Goal: Contribute content: Add original content to the website for others to see

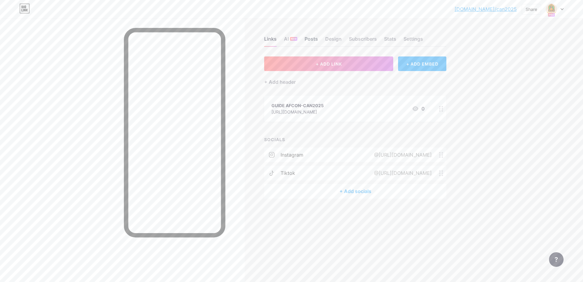
click at [310, 42] on div "Posts" at bounding box center [311, 40] width 13 height 11
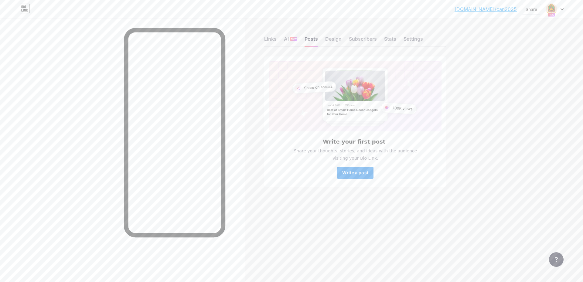
click at [354, 173] on span "Write a post" at bounding box center [355, 172] width 26 height 5
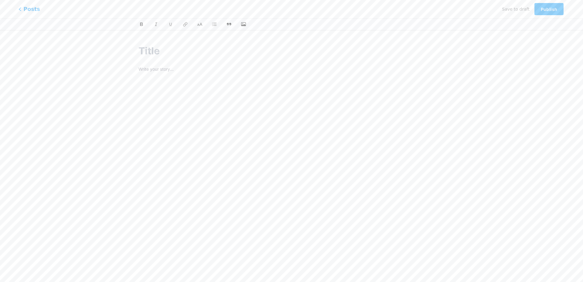
click at [25, 8] on span "Posts" at bounding box center [30, 9] width 22 height 8
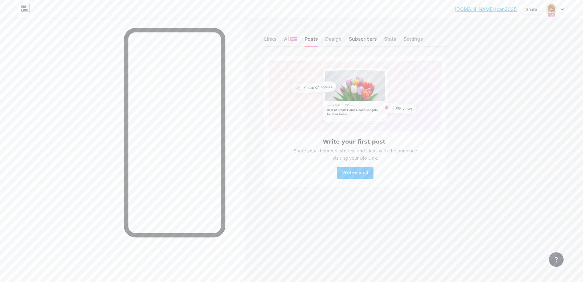
click at [359, 41] on div "Subscribers" at bounding box center [363, 40] width 28 height 11
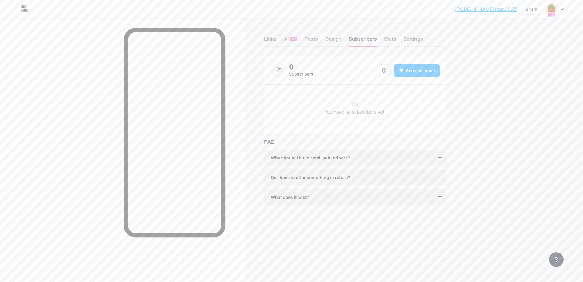
click at [440, 157] on div "Why should I build email subscribers? Email is the only reliable medium to buil…" at bounding box center [355, 158] width 182 height 16
click at [439, 177] on div "Do I have to offer something in return?" at bounding box center [355, 177] width 169 height 6
click at [439, 212] on div "What does it cost? It’s free to get started, and you can accept unlimited subsc…" at bounding box center [355, 212] width 182 height 16
click at [439, 213] on div "What does it cost?" at bounding box center [355, 212] width 169 height 6
click at [438, 156] on div "Why should I build email subscribers?" at bounding box center [355, 158] width 169 height 6
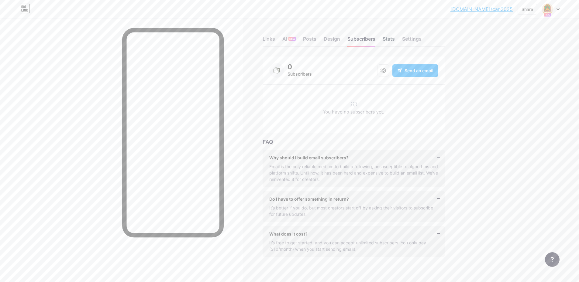
click at [387, 39] on div "Stats" at bounding box center [388, 40] width 12 height 11
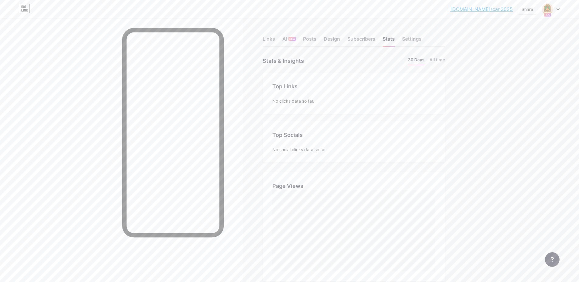
scroll to position [282, 579]
click at [421, 43] on div "Settings" at bounding box center [411, 40] width 19 height 11
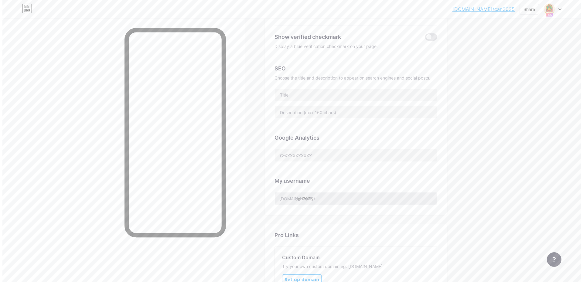
scroll to position [229, 0]
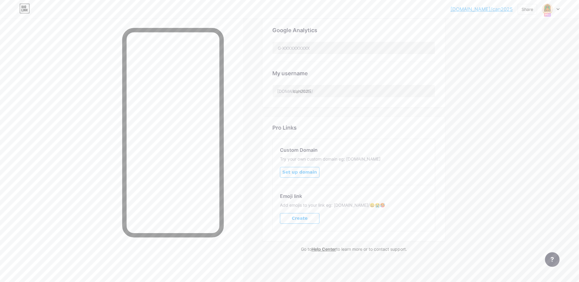
click at [299, 216] on span "Create" at bounding box center [300, 218] width 16 height 5
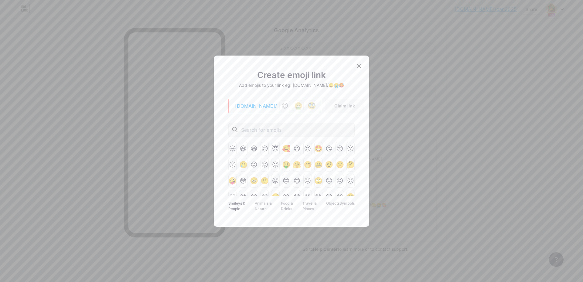
click at [239, 106] on div "[DOMAIN_NAME]/" at bounding box center [253, 105] width 47 height 7
click at [279, 107] on div "😫" at bounding box center [284, 106] width 11 height 11
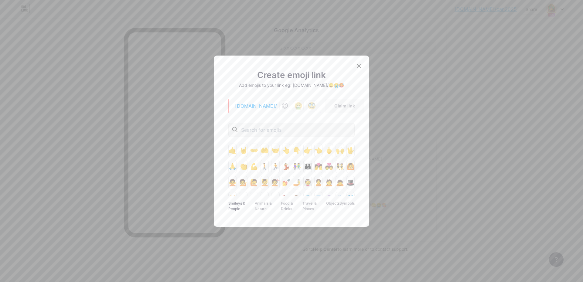
scroll to position [213, 0]
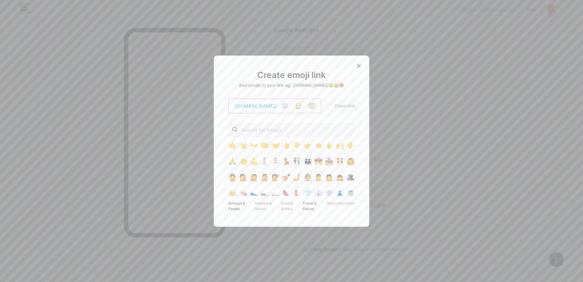
click at [308, 204] on div "Travel & Places" at bounding box center [314, 206] width 24 height 12
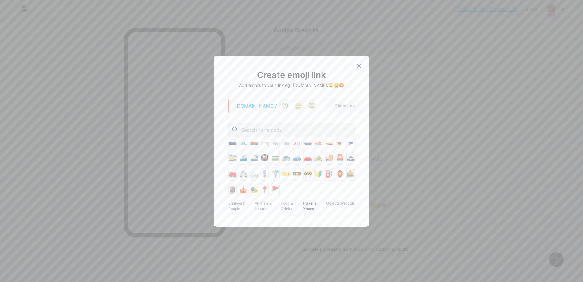
scroll to position [40, 0]
click at [264, 188] on div "📍" at bounding box center [265, 189] width 8 height 14
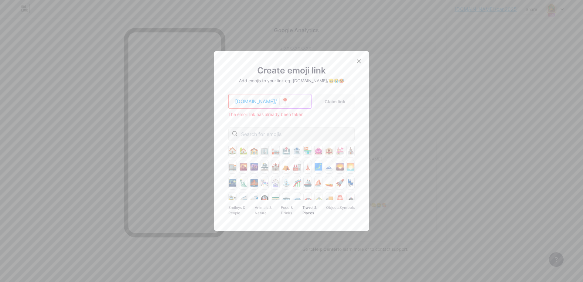
scroll to position [0, 0]
click at [341, 207] on div "Symbols" at bounding box center [347, 210] width 15 height 12
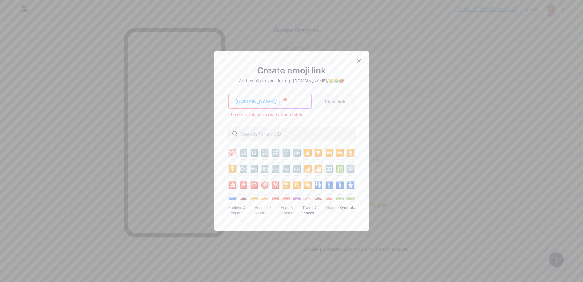
click at [309, 209] on div "Travel & Places" at bounding box center [314, 210] width 24 height 12
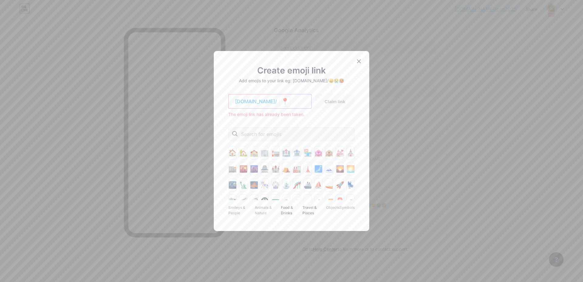
click at [291, 211] on div "Food & Drinks" at bounding box center [292, 210] width 22 height 12
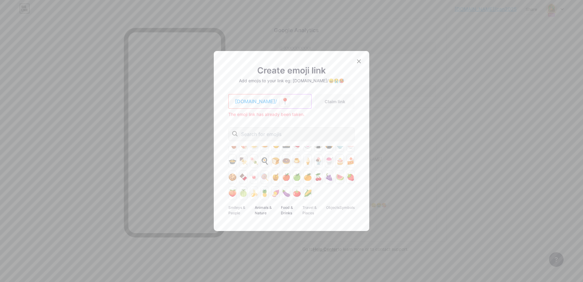
click at [263, 209] on div "Animals & Nature" at bounding box center [268, 210] width 26 height 12
click at [236, 213] on div "Smileys & People" at bounding box center [241, 210] width 26 height 12
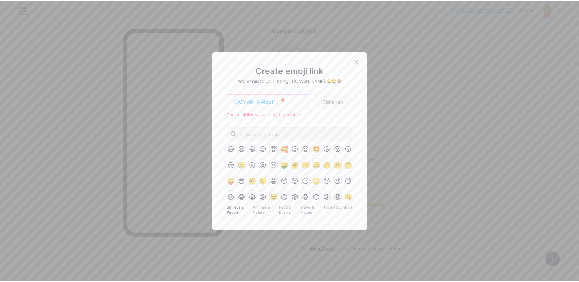
scroll to position [0, 0]
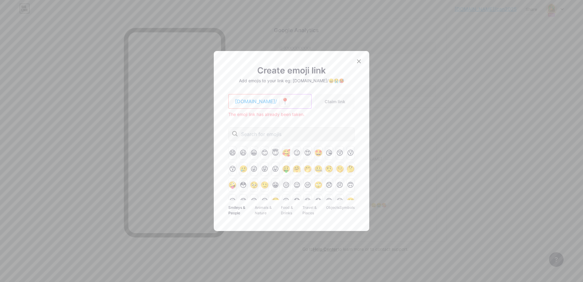
click at [333, 112] on div "The emoji link has already been taken." at bounding box center [291, 114] width 126 height 6
click at [357, 61] on icon at bounding box center [359, 61] width 5 height 5
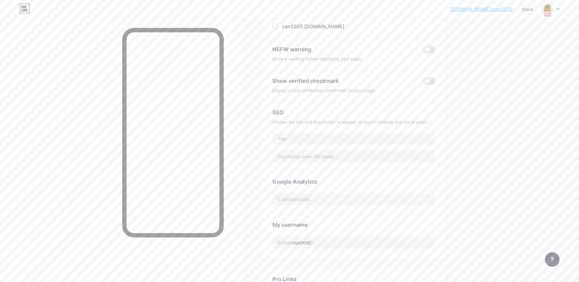
scroll to position [77, 0]
click at [299, 141] on input "text" at bounding box center [353, 139] width 162 height 12
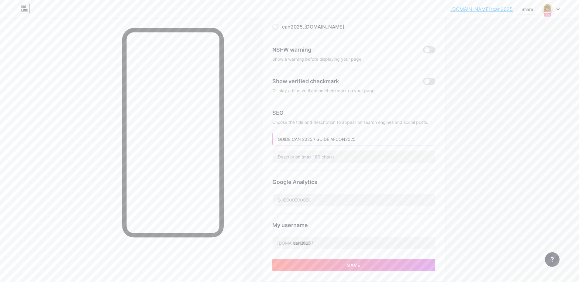
click at [305, 139] on input "GUIDE CAN 2025 / GUIDE AFCON2025" at bounding box center [353, 139] width 162 height 12
type input "GUIDE CAN2025 / GUIDE AFCON2025"
click at [363, 157] on input "text" at bounding box center [353, 157] width 162 height 12
click at [378, 155] on input "text" at bounding box center [353, 157] width 162 height 12
type input "Avec ton billet,"
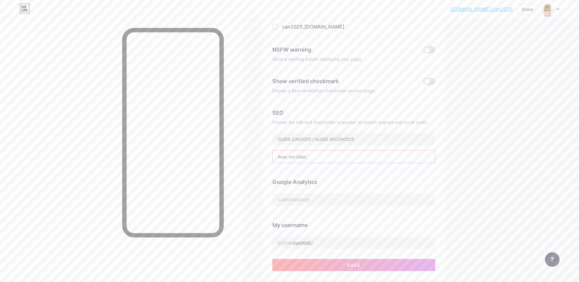
drag, startPoint x: 320, startPoint y: 158, endPoint x: 264, endPoint y: 158, distance: 55.6
click at [264, 158] on div "Links AI NEW Posts Design Subscribers Stats Settings Preferred link This is an …" at bounding box center [235, 198] width 470 height 515
click at [341, 157] on input "Ton billet de match CAN2025 est pris ? Rajoute notre guide touristique dans ta …" at bounding box center [353, 157] width 162 height 12
drag, startPoint x: 355, startPoint y: 157, endPoint x: 340, endPoint y: 158, distance: 15.5
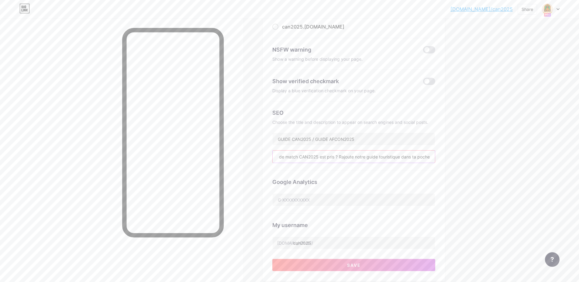
click at [340, 158] on input "Ton billet de match CAN2025 est pris ? Rajoute notre guide touristique dans ta …" at bounding box center [353, 157] width 162 height 12
click at [384, 157] on input "Ton billet de match CAN2025 est pris ? N'oublie pas notre guide touristique dan…" at bounding box center [353, 157] width 162 height 12
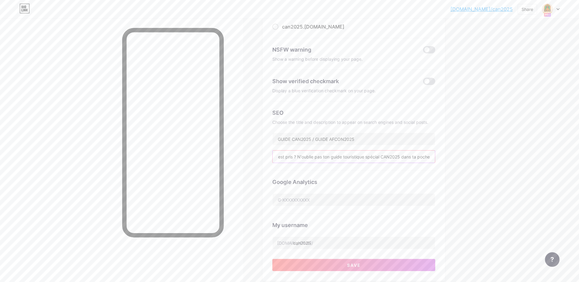
drag, startPoint x: 435, startPoint y: 155, endPoint x: 403, endPoint y: 158, distance: 31.4
click at [403, 158] on input "Ton billet de match CAN2025 est pris ? N'oublie pas ton guide touristique spéci…" at bounding box center [353, 157] width 162 height 12
drag, startPoint x: 432, startPoint y: 159, endPoint x: 292, endPoint y: 164, distance: 139.8
click at [292, 164] on div "SEO Choose the title and description to appear on search engines and social pos…" at bounding box center [353, 135] width 163 height 69
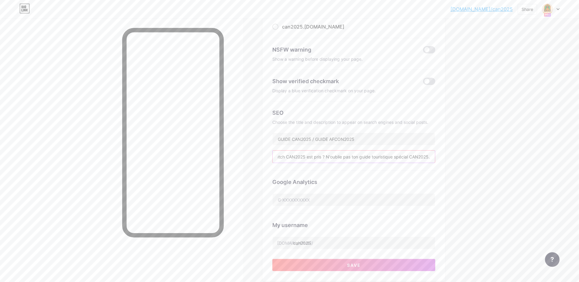
scroll to position [0, 33]
click at [289, 155] on input "Ton billet de match CAN2025 est pris ? N'oublie pas ton guide touristique spéci…" at bounding box center [353, 157] width 162 height 12
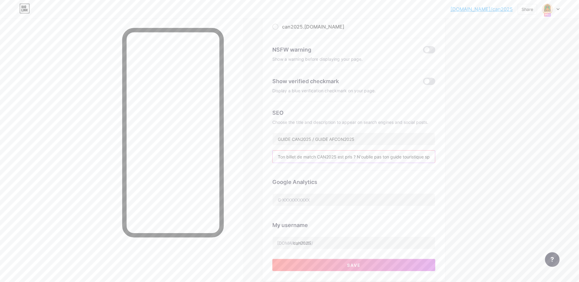
click at [299, 153] on input "Ton billet de match CAN2025 est pris ? N'oublie pas ton guide touristique spéci…" at bounding box center [353, 157] width 162 height 12
paste input "Guide touristique CAN 2025 au [GEOGRAPHIC_DATA] 🇲🇦 — conseils, bons plans et it…"
click at [420, 156] on input "Guide touristique CAN 2025 au [GEOGRAPHIC_DATA] 🇲🇦 — conseils, bons plans et it…" at bounding box center [353, 157] width 162 height 12
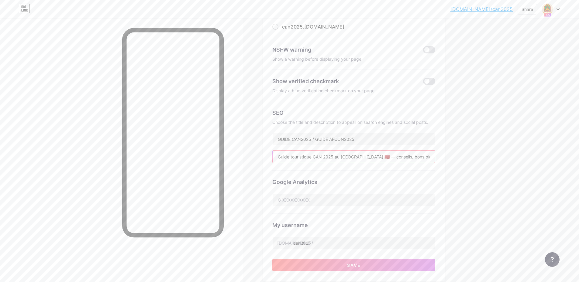
click at [432, 157] on input "Guide touristique CAN 2025 au [GEOGRAPHIC_DATA] 🇲🇦 — conseils, bons plans et it…" at bounding box center [353, 157] width 162 height 12
drag, startPoint x: 349, startPoint y: 157, endPoint x: 339, endPoint y: 156, distance: 10.0
click at [339, 156] on input "Guide touristique CAN 2025 au [GEOGRAPHIC_DATA] 🇲🇦 — conseils, bons plans et it…" at bounding box center [353, 157] width 162 height 12
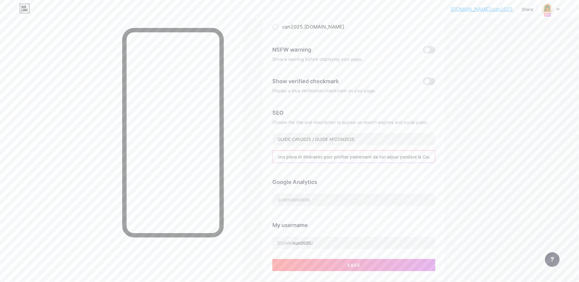
paste input "AFCON 2025 Travel Gu"
drag, startPoint x: 434, startPoint y: 158, endPoint x: 386, endPoint y: 156, distance: 48.0
click at [386, 156] on input "Guide touristique CAN 2025 au [GEOGRAPHIC_DATA]. Conseils, bons plans et itinér…" at bounding box center [353, 157] width 162 height 12
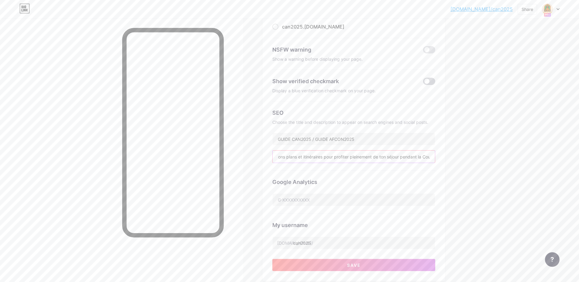
type input "Guide touristique CAN 2025 au [GEOGRAPHIC_DATA]. Conseils, bons plans et itinér…"
click at [435, 81] on span at bounding box center [429, 81] width 12 height 7
click at [423, 83] on input "checkbox" at bounding box center [423, 83] width 0 height 0
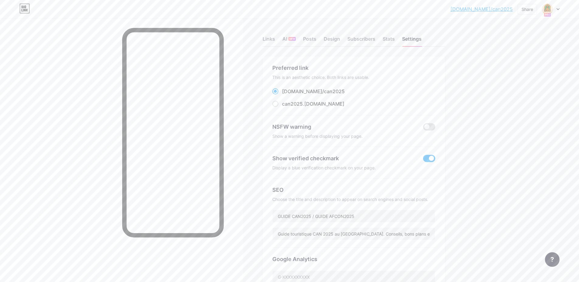
click at [492, 109] on div "[DOMAIN_NAME]/can202... [DOMAIN_NAME]/can2025 Share Switch accounts AFCON-CAN20…" at bounding box center [289, 256] width 579 height 512
click at [507, 8] on link "[DOMAIN_NAME]/can2025" at bounding box center [481, 8] width 62 height 7
drag, startPoint x: 531, startPoint y: 0, endPoint x: 106, endPoint y: 80, distance: 432.0
click at [106, 80] on div at bounding box center [121, 159] width 243 height 282
